Goal: Check status: Check status

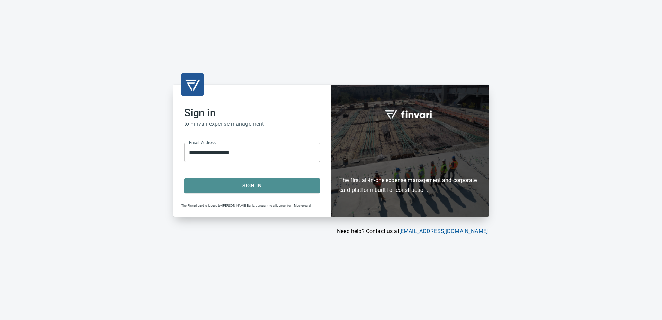
click at [245, 186] on span "Sign In" at bounding box center [252, 185] width 121 height 9
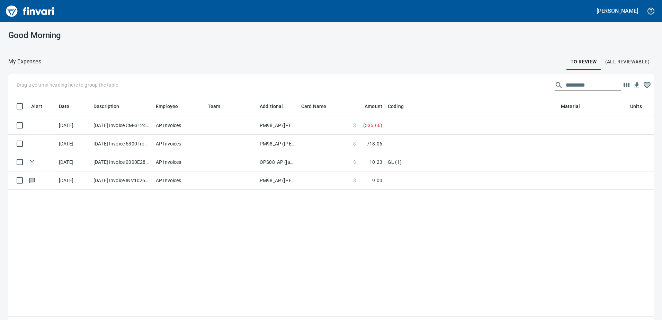
scroll to position [233, 635]
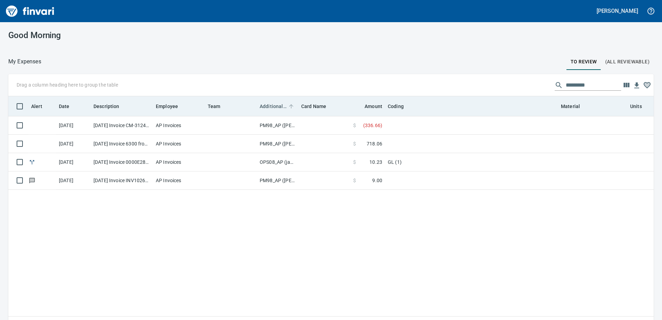
click at [273, 104] on span "Additional Reviewer" at bounding box center [273, 106] width 27 height 8
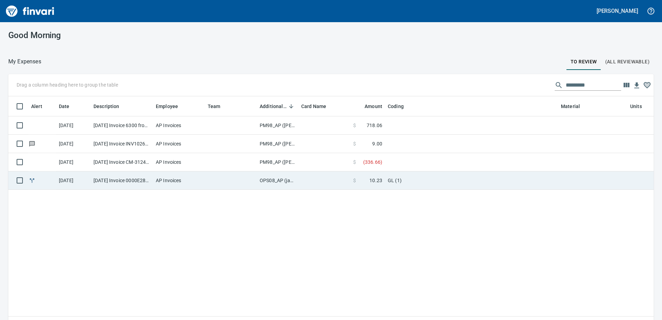
click at [283, 178] on td "OPS08_AP (janettep, samr)" at bounding box center [278, 180] width 42 height 18
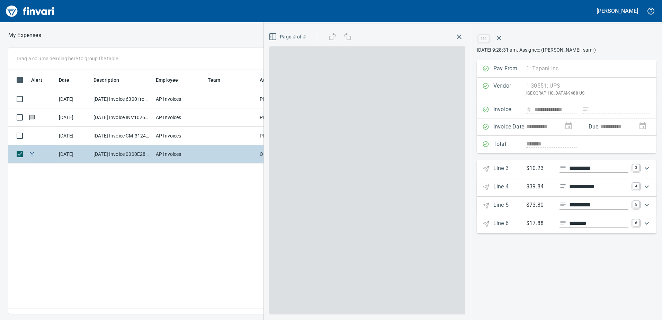
scroll to position [233, 467]
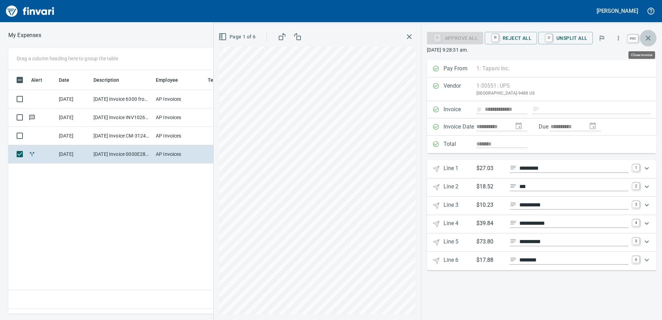
drag, startPoint x: 648, startPoint y: 39, endPoint x: 545, endPoint y: 73, distance: 108.4
click at [648, 39] on icon "button" at bounding box center [648, 38] width 8 height 8
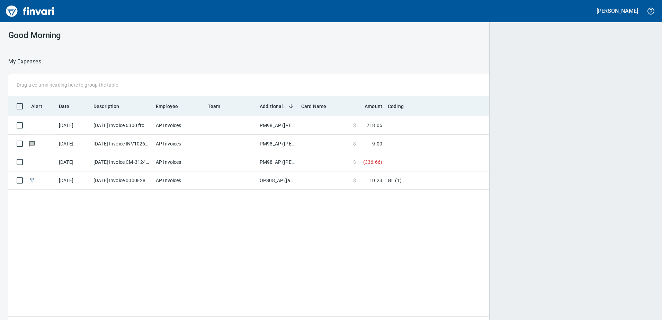
scroll to position [233, 635]
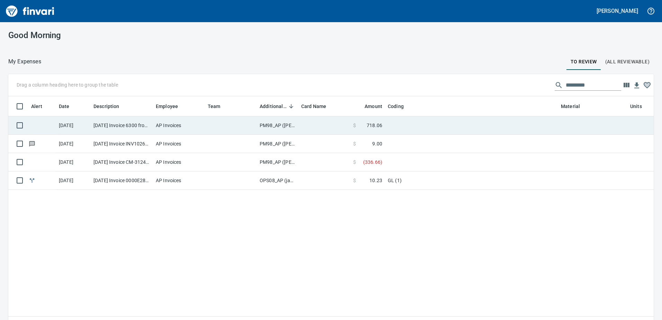
click at [269, 125] on td "PM98_AP ([PERSON_NAME], [PERSON_NAME])" at bounding box center [278, 125] width 42 height 18
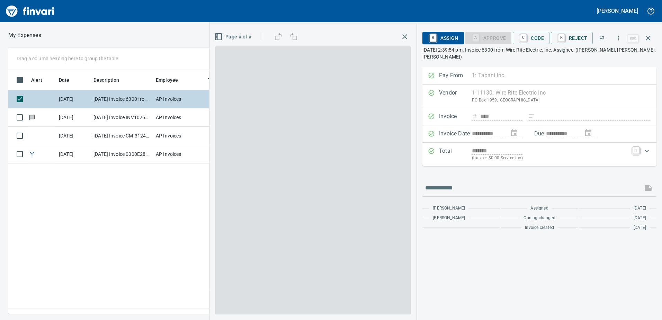
scroll to position [233, 467]
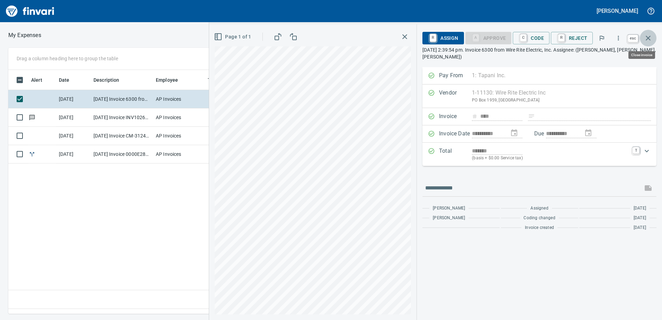
click at [650, 38] on icon "button" at bounding box center [648, 38] width 8 height 8
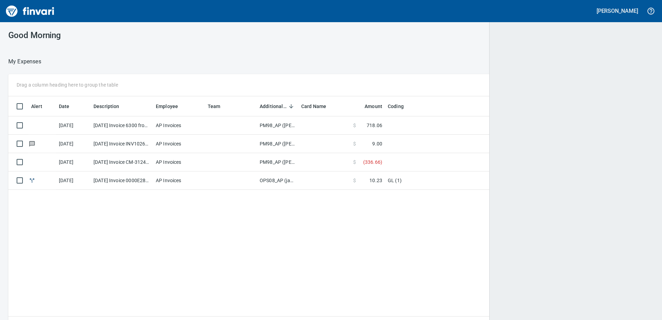
scroll to position [233, 634]
